Goal: Information Seeking & Learning: Learn about a topic

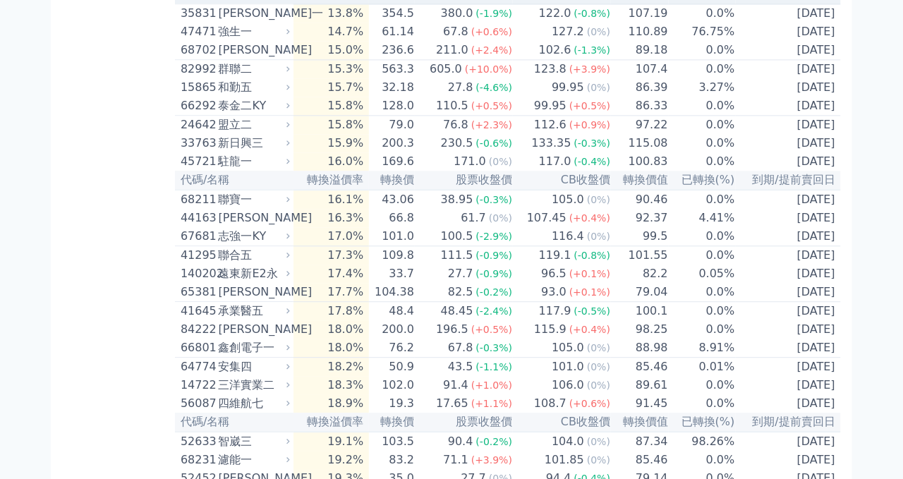
scroll to position [2634, 0]
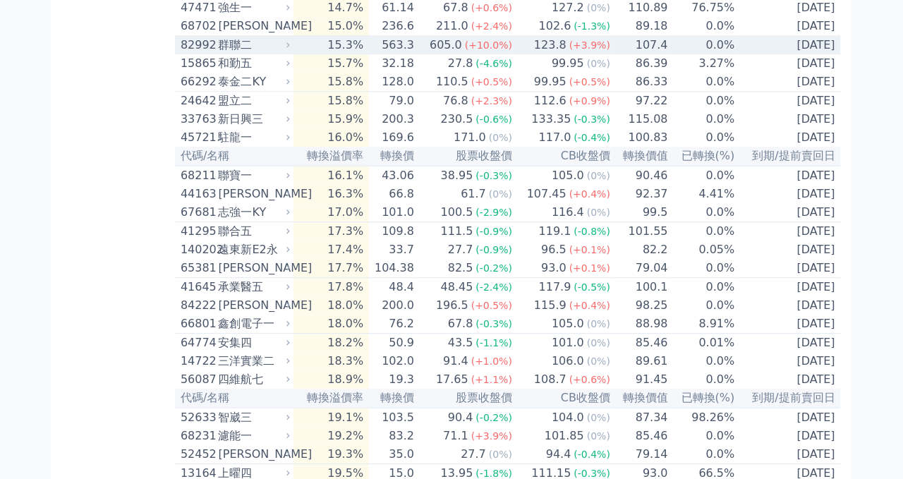
click at [579, 51] on span "(+3.9%)" at bounding box center [589, 45] width 41 height 11
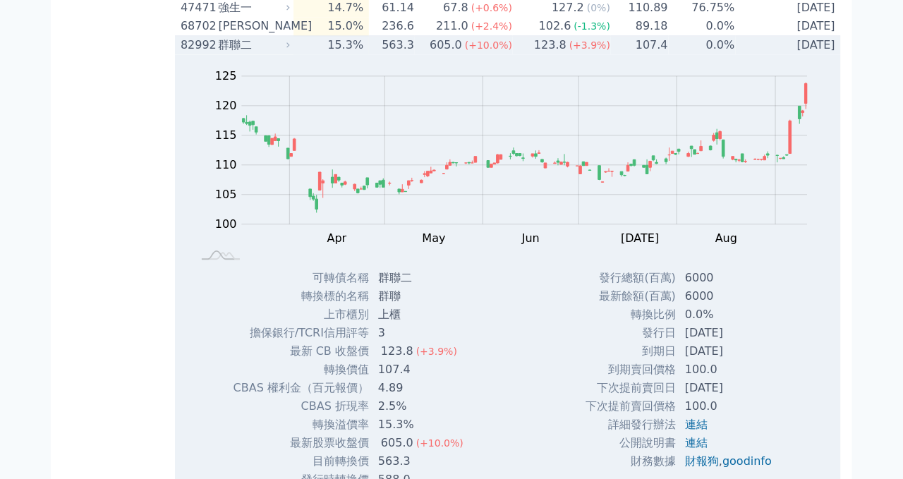
click at [579, 51] on span "(+3.9%)" at bounding box center [589, 45] width 41 height 11
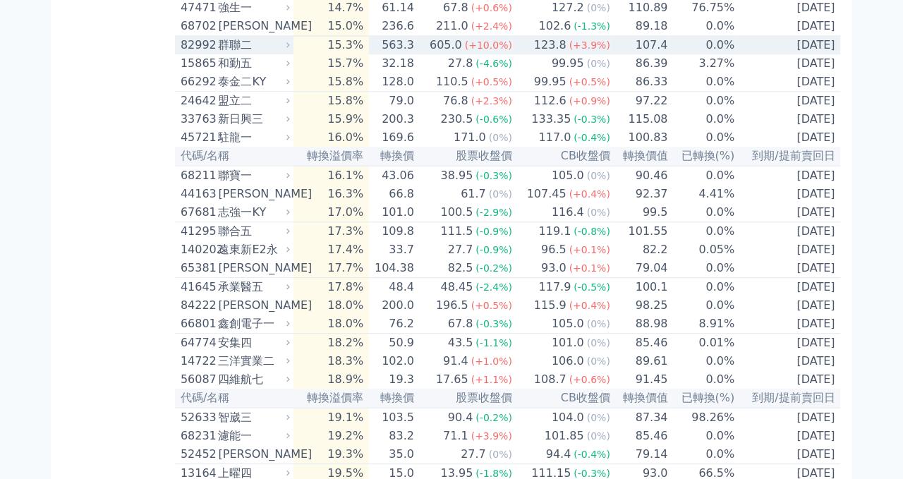
click at [579, 51] on span "(+3.9%)" at bounding box center [589, 45] width 41 height 11
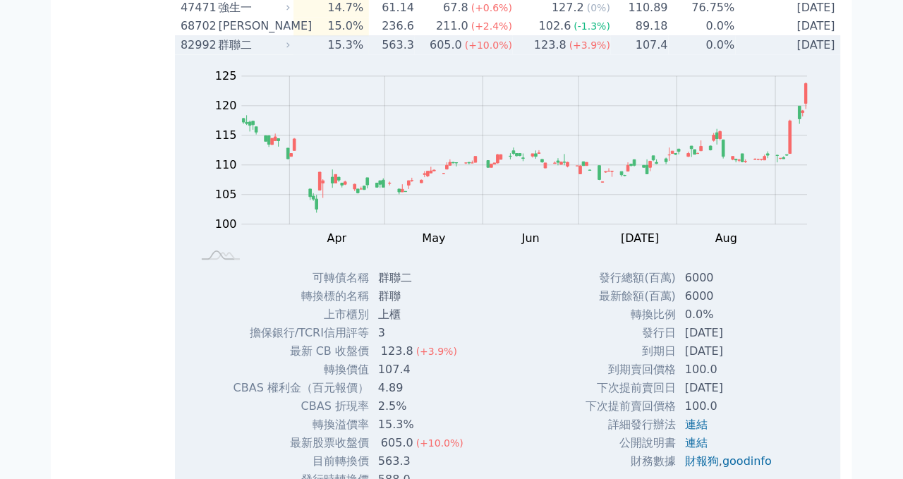
click at [579, 51] on span "(+3.9%)" at bounding box center [589, 45] width 41 height 11
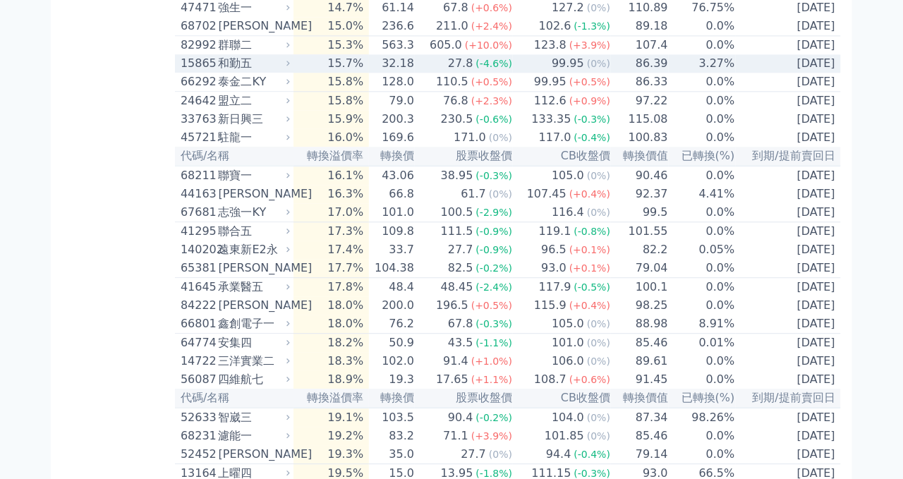
click at [532, 73] on td "99.95 (0%)" at bounding box center [562, 63] width 98 height 18
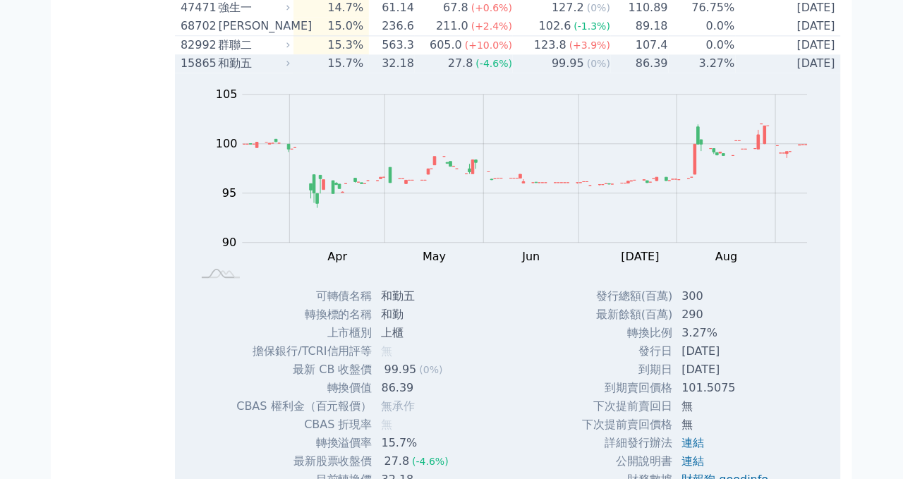
click at [532, 73] on td "99.95 (0%)" at bounding box center [562, 63] width 98 height 18
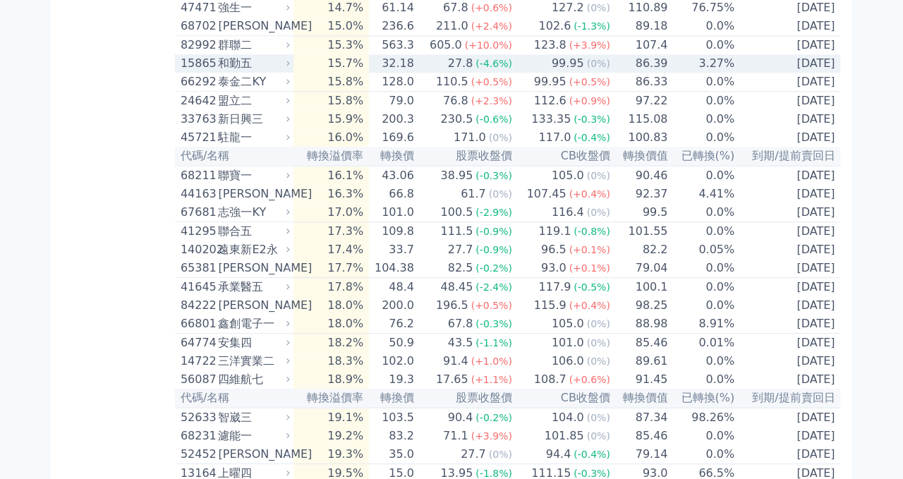
click at [532, 73] on td "99.95 (0%)" at bounding box center [562, 63] width 98 height 18
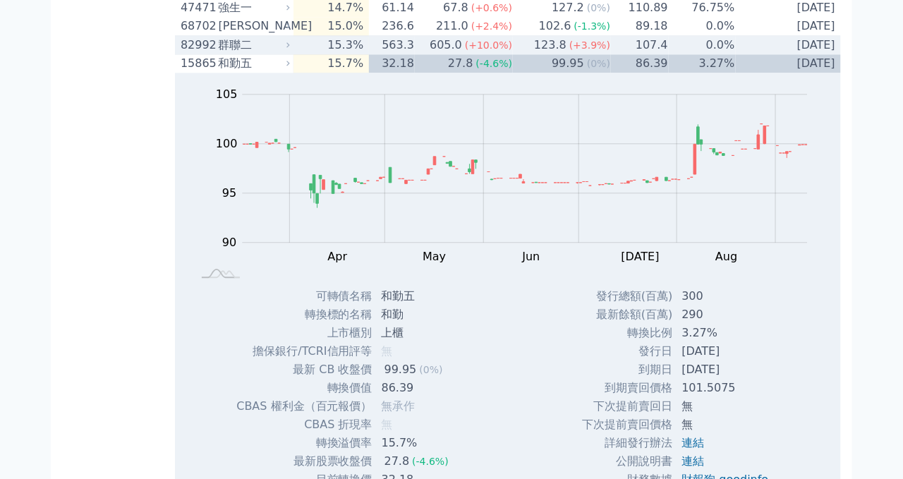
click at [533, 55] on td "123.8 (+3.9%)" at bounding box center [562, 45] width 98 height 19
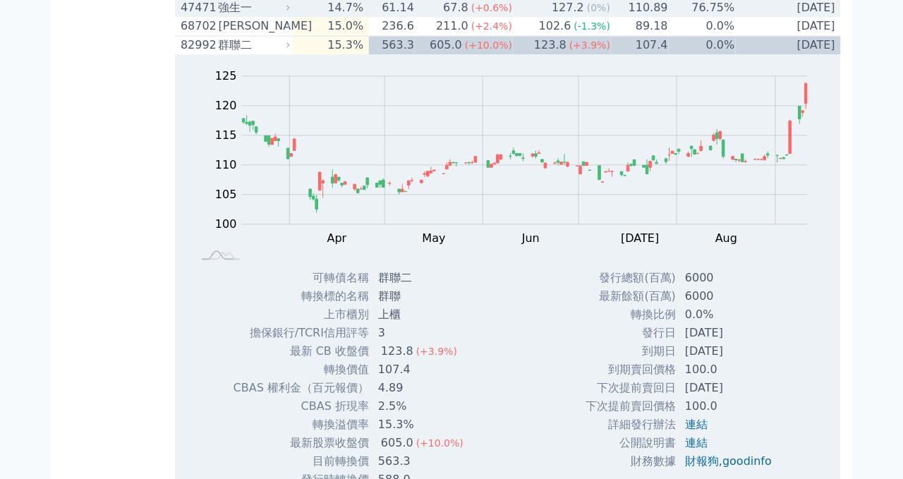
click at [689, 17] on td "76.75%" at bounding box center [702, 8] width 67 height 18
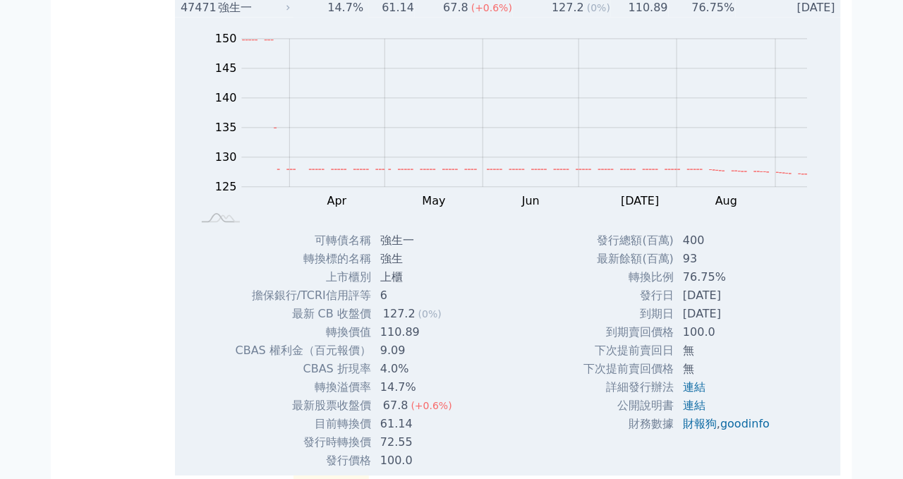
click at [816, 17] on td "[DATE]" at bounding box center [788, 8] width 105 height 18
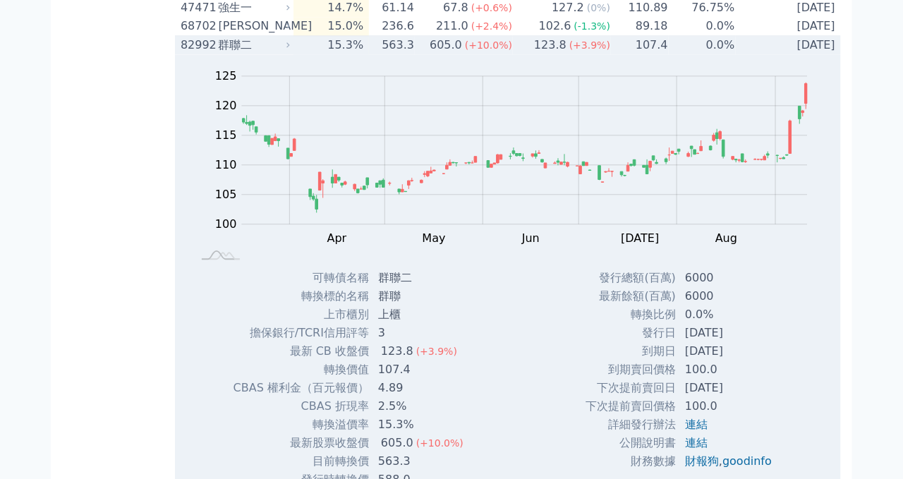
click at [789, 55] on td "[DATE]" at bounding box center [788, 45] width 105 height 19
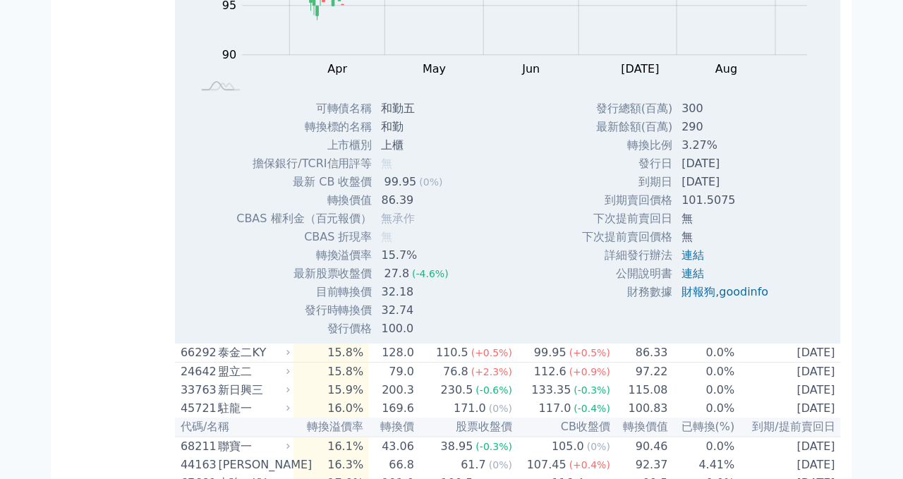
scroll to position [2917, 0]
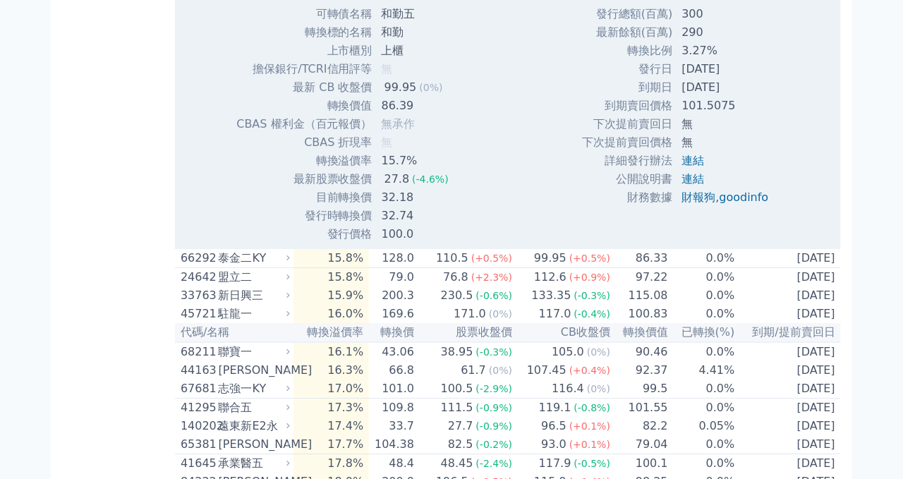
click at [776, 97] on td "[DATE]" at bounding box center [727, 87] width 107 height 18
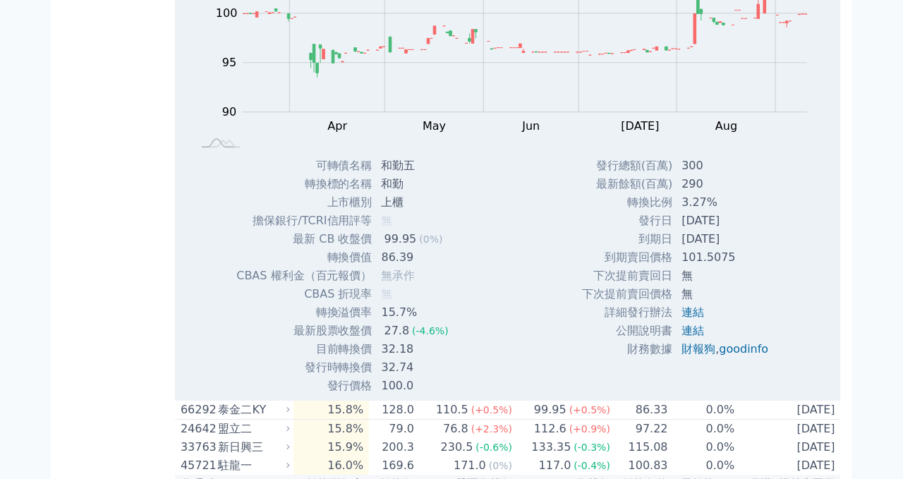
scroll to position [2634, 0]
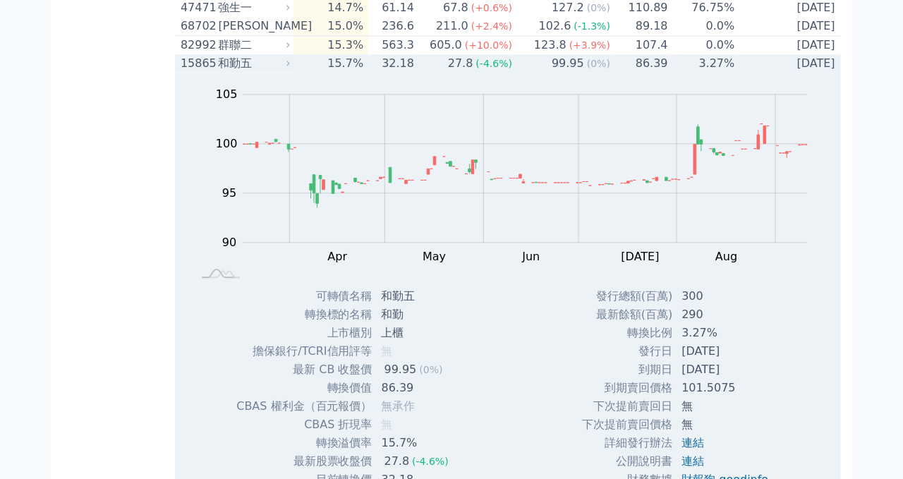
click at [783, 73] on td "[DATE]" at bounding box center [788, 63] width 105 height 18
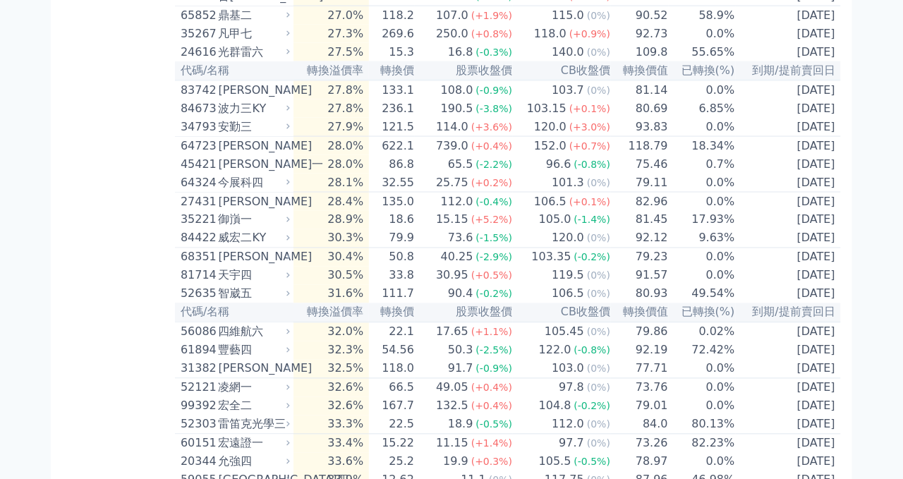
scroll to position [3951, 0]
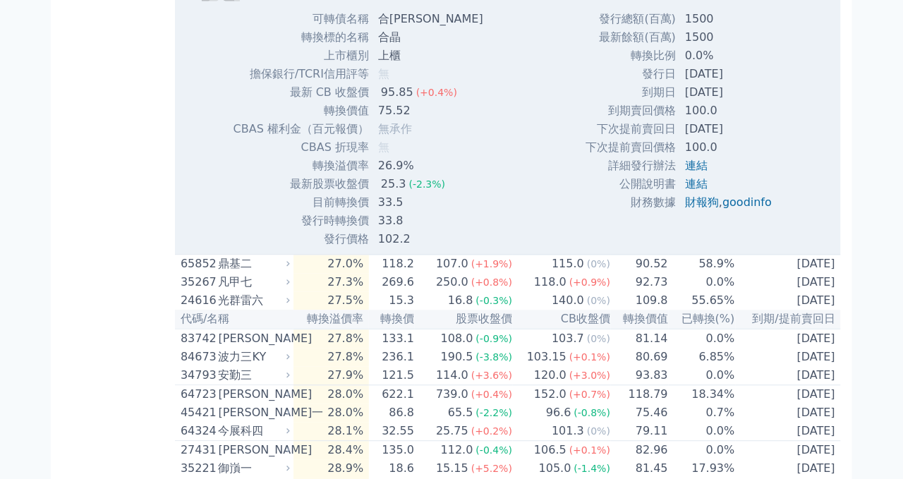
scroll to position [4140, 0]
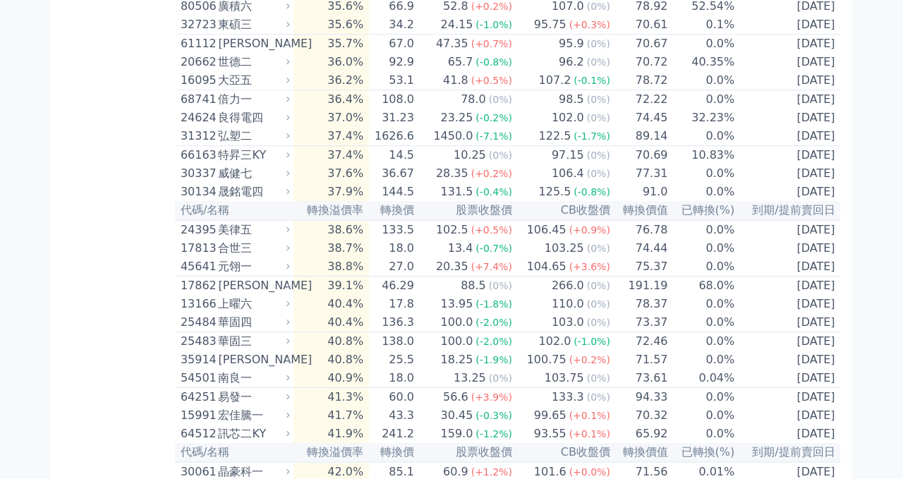
scroll to position [4610, 0]
